Goal: Check status: Check status

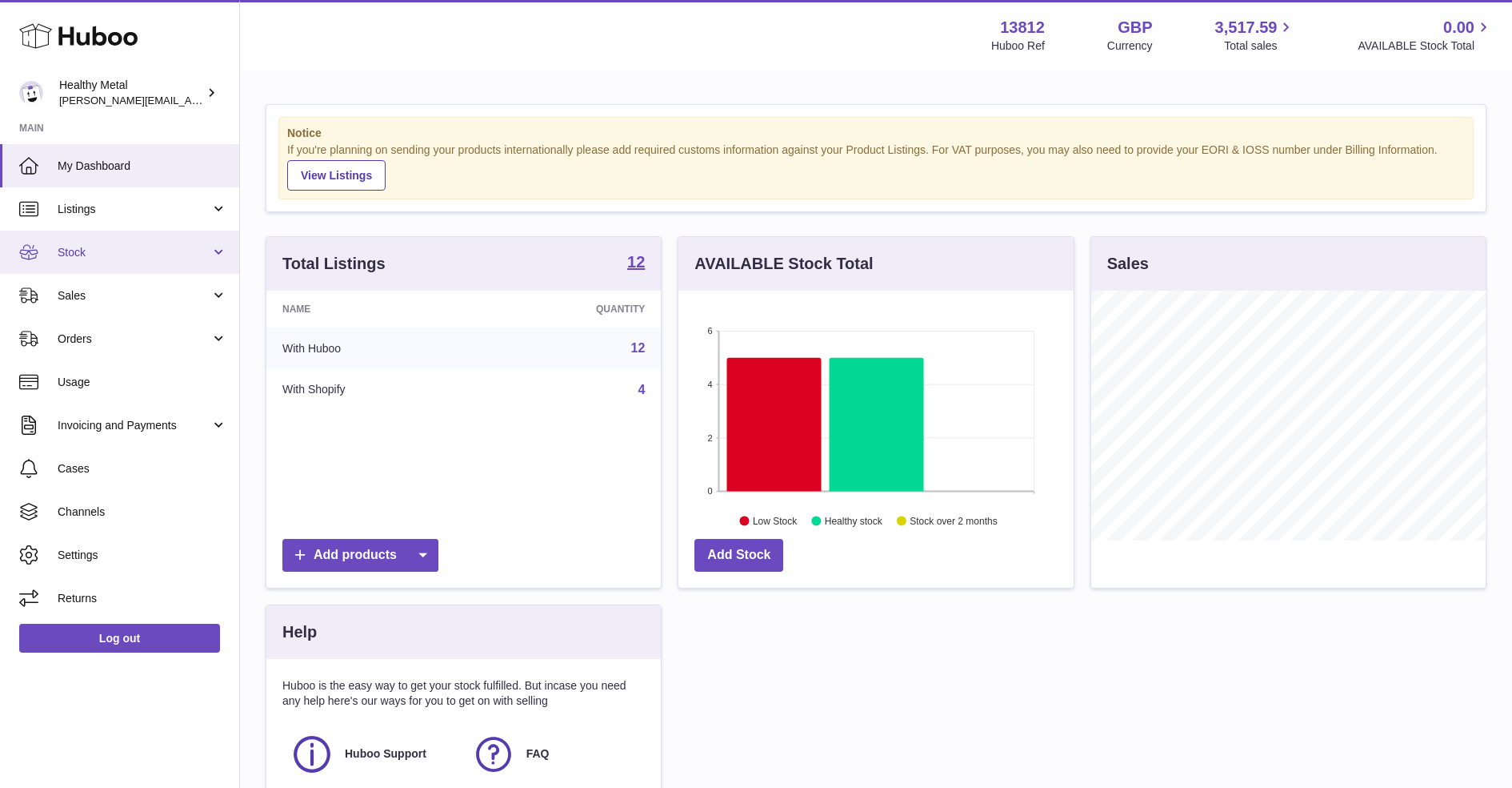
scroll to position [248, 395]
click at [113, 233] on link "Stock" at bounding box center [120, 252] width 239 height 44
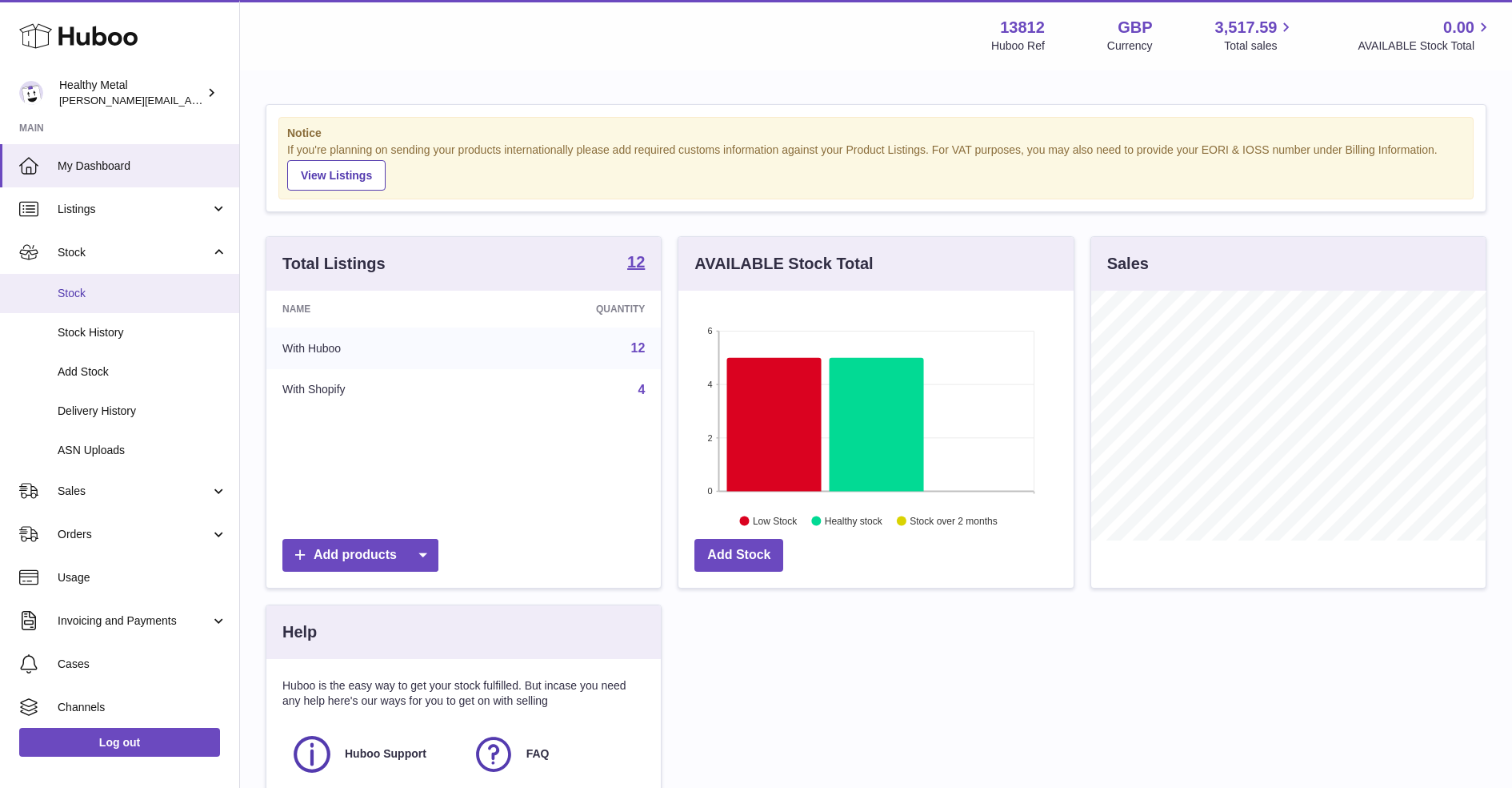
click at [129, 290] on span "Stock" at bounding box center [142, 293] width 169 height 15
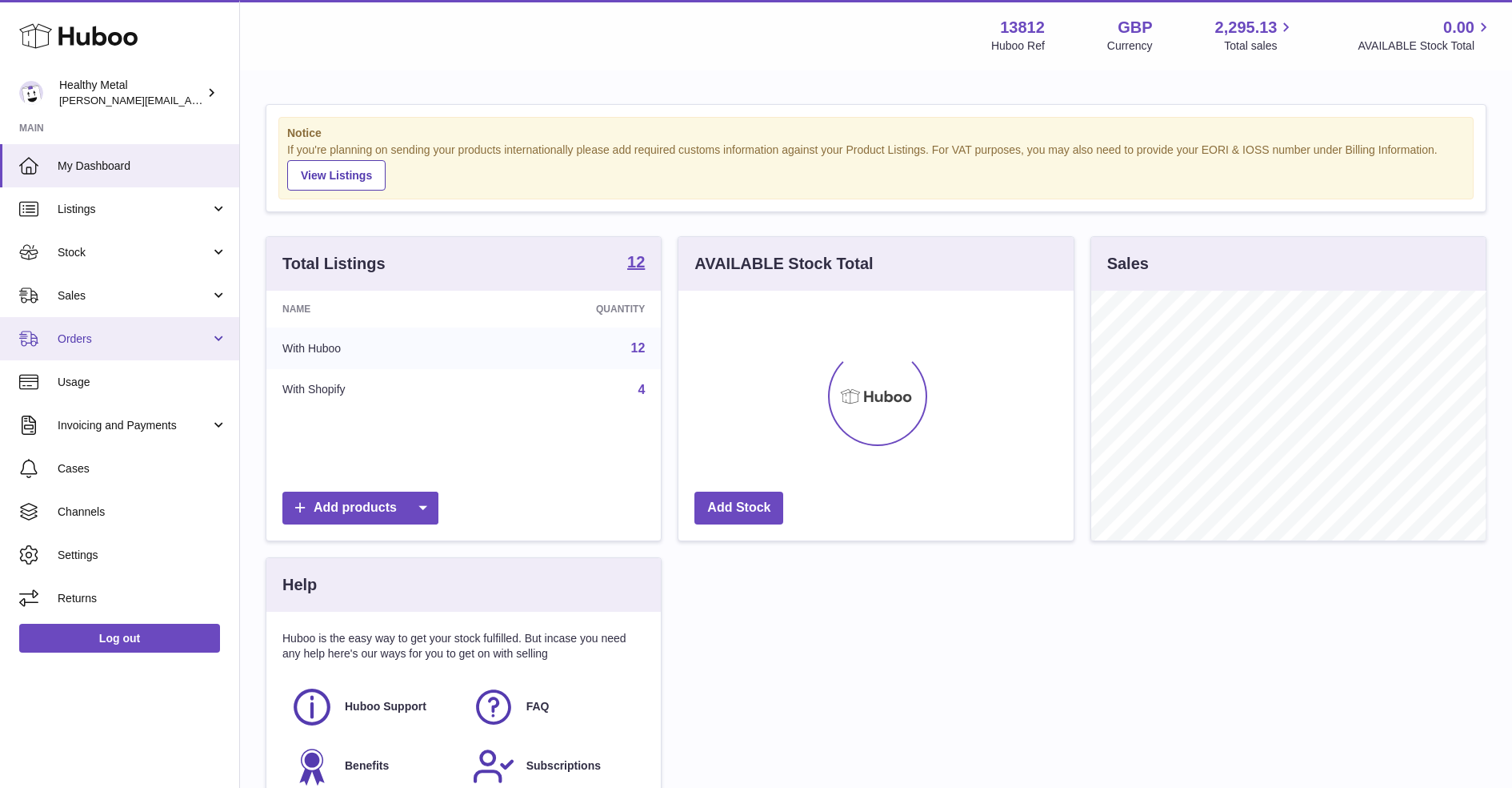
scroll to position [248, 395]
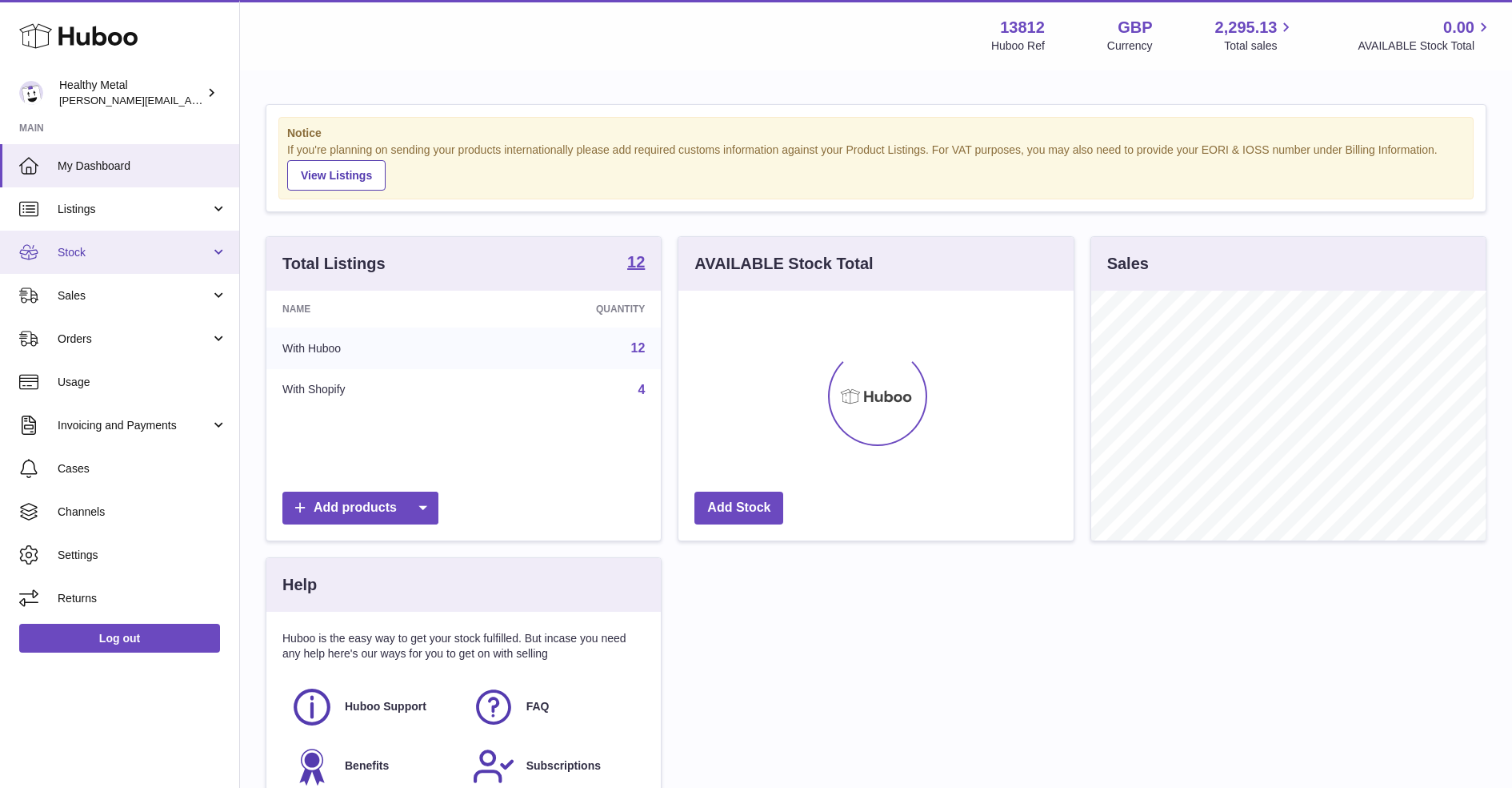
click at [185, 246] on span "Stock" at bounding box center [134, 251] width 152 height 15
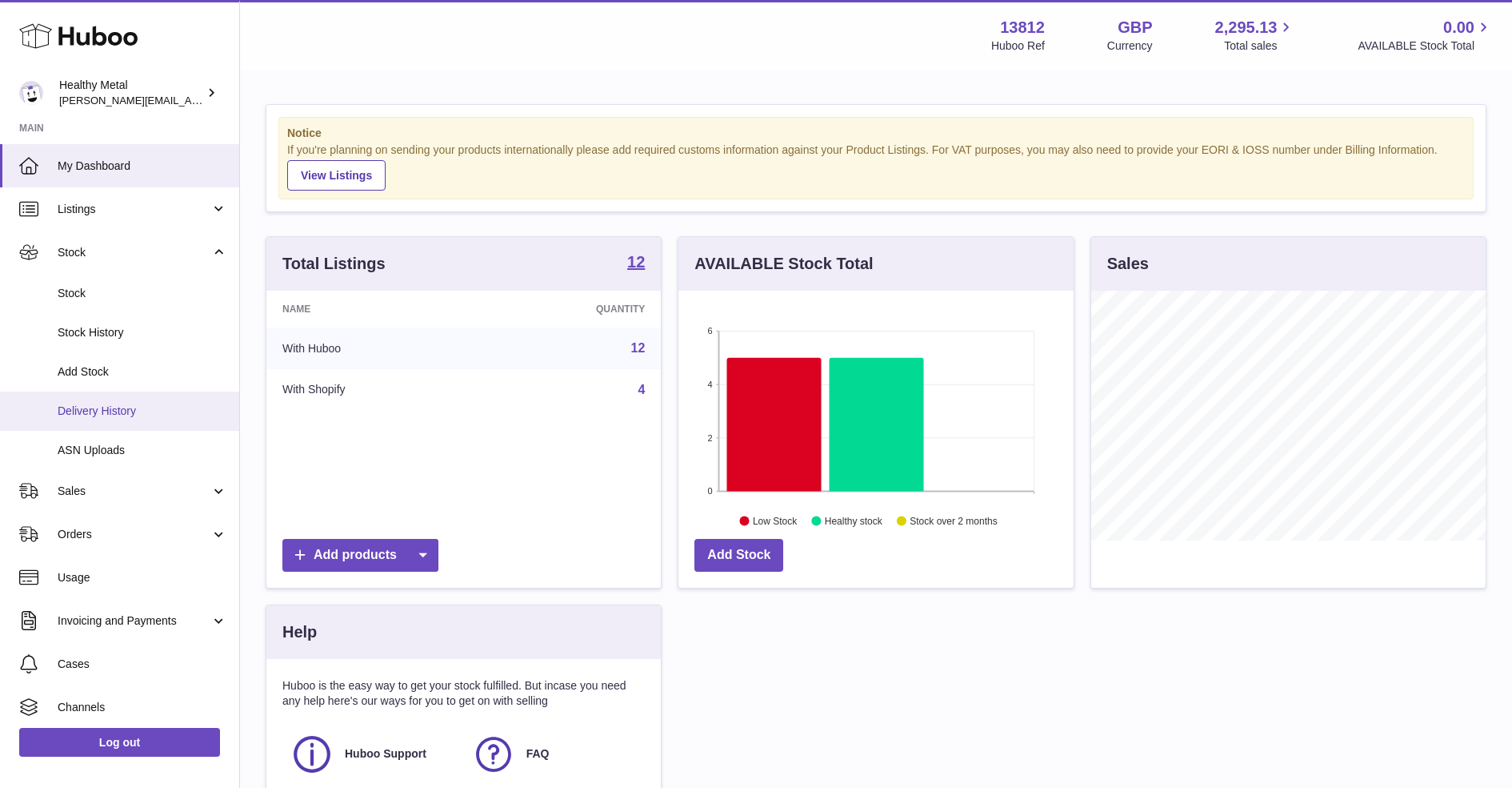
click at [142, 412] on span "Delivery History" at bounding box center [142, 411] width 169 height 15
